Goal: Navigation & Orientation: Find specific page/section

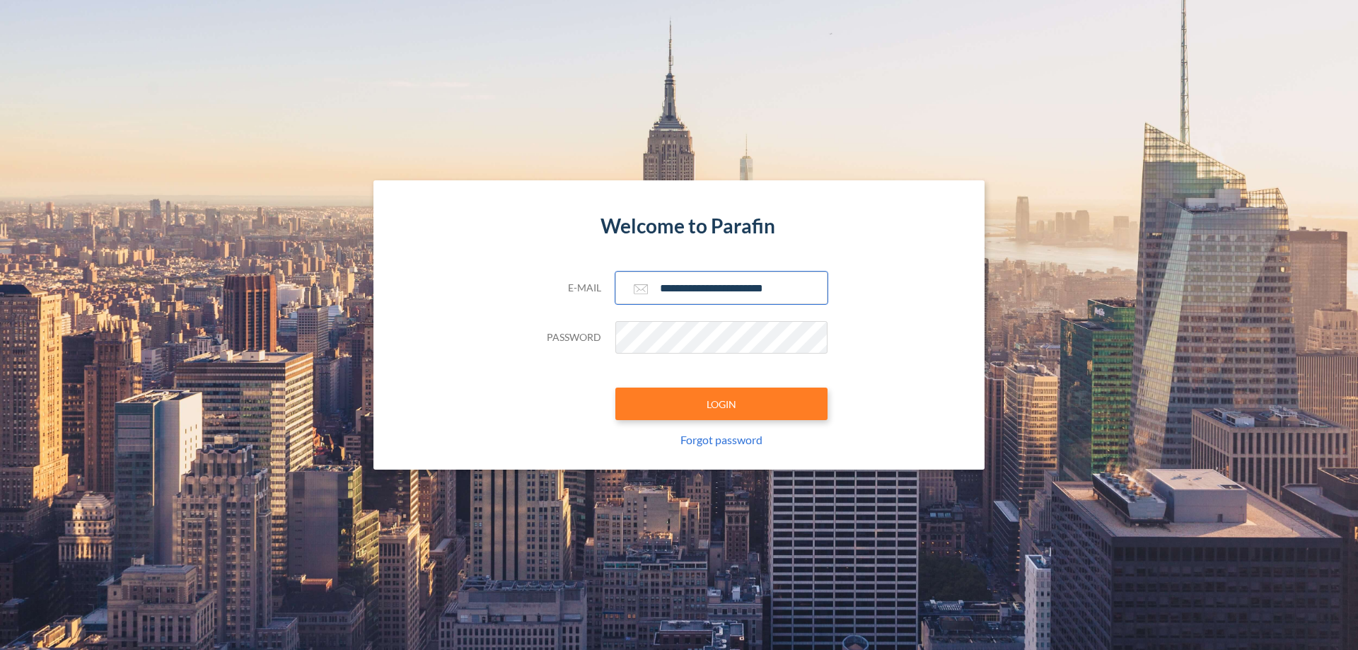
type input "**********"
click at [722, 404] on button "LOGIN" at bounding box center [721, 404] width 212 height 33
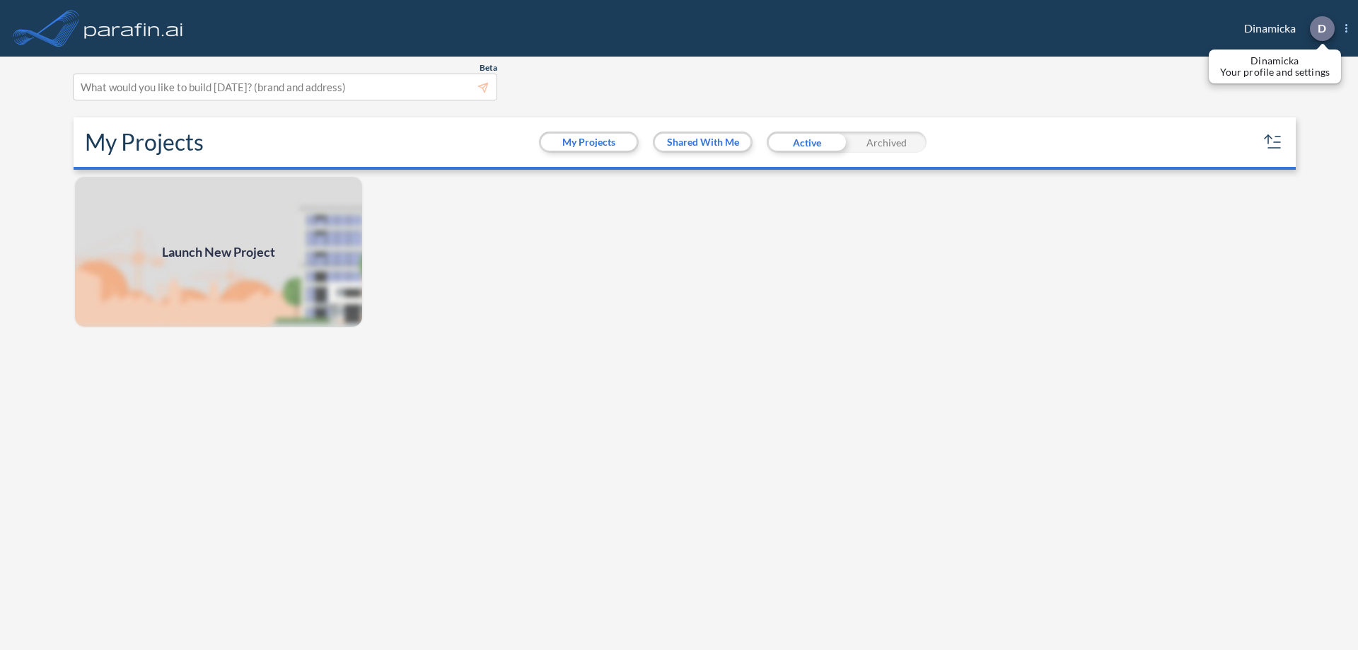
click at [1321, 28] on p "D" at bounding box center [1322, 28] width 8 height 13
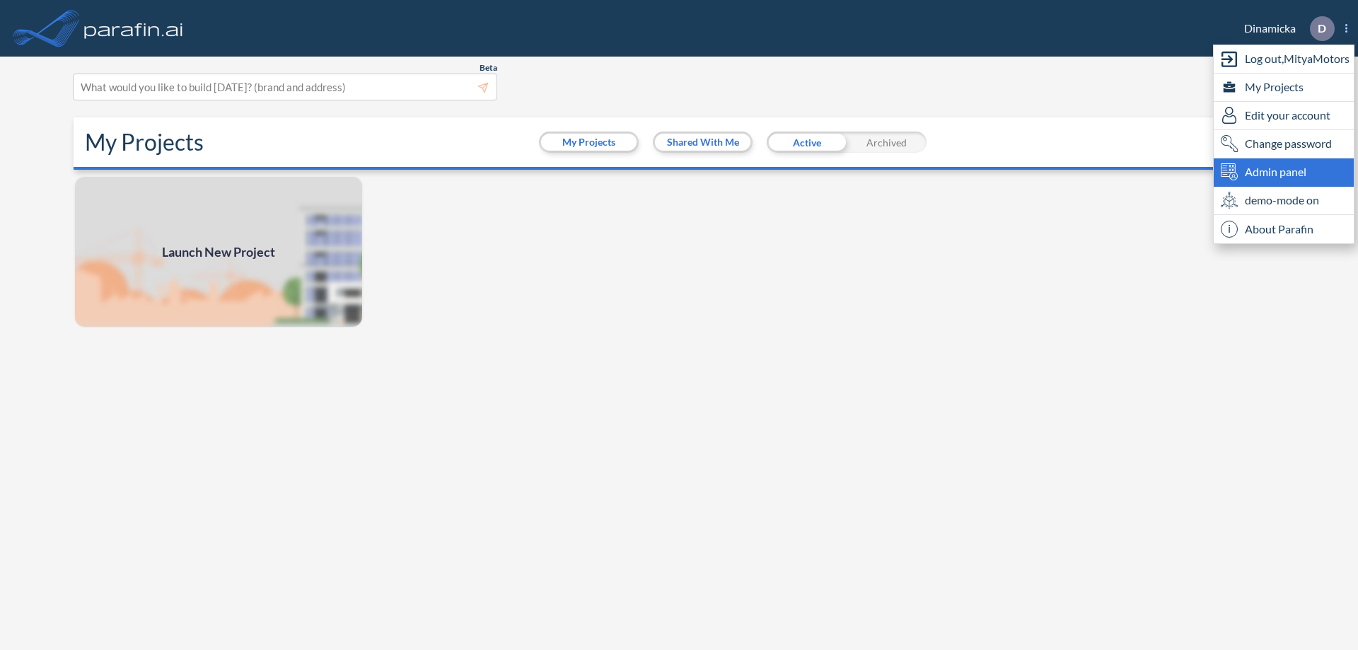
click at [1284, 172] on span "Admin panel" at bounding box center [1276, 171] width 62 height 17
